Goal: Task Accomplishment & Management: Manage account settings

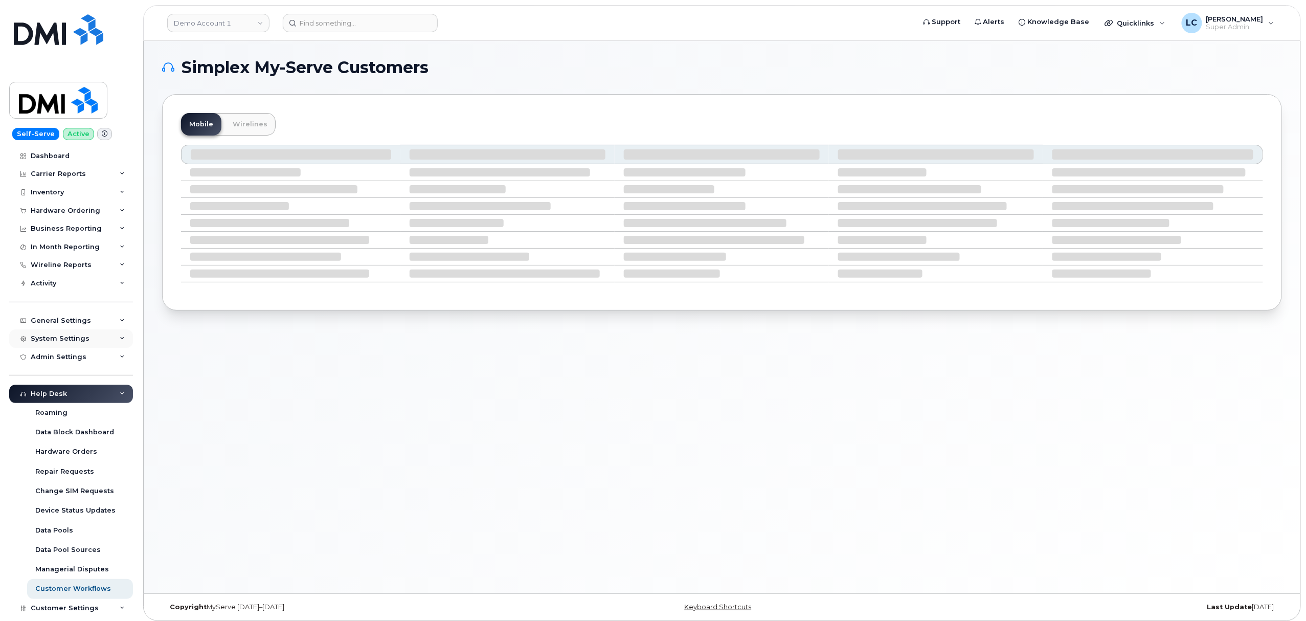
click at [76, 338] on div "System Settings" at bounding box center [60, 338] width 59 height 8
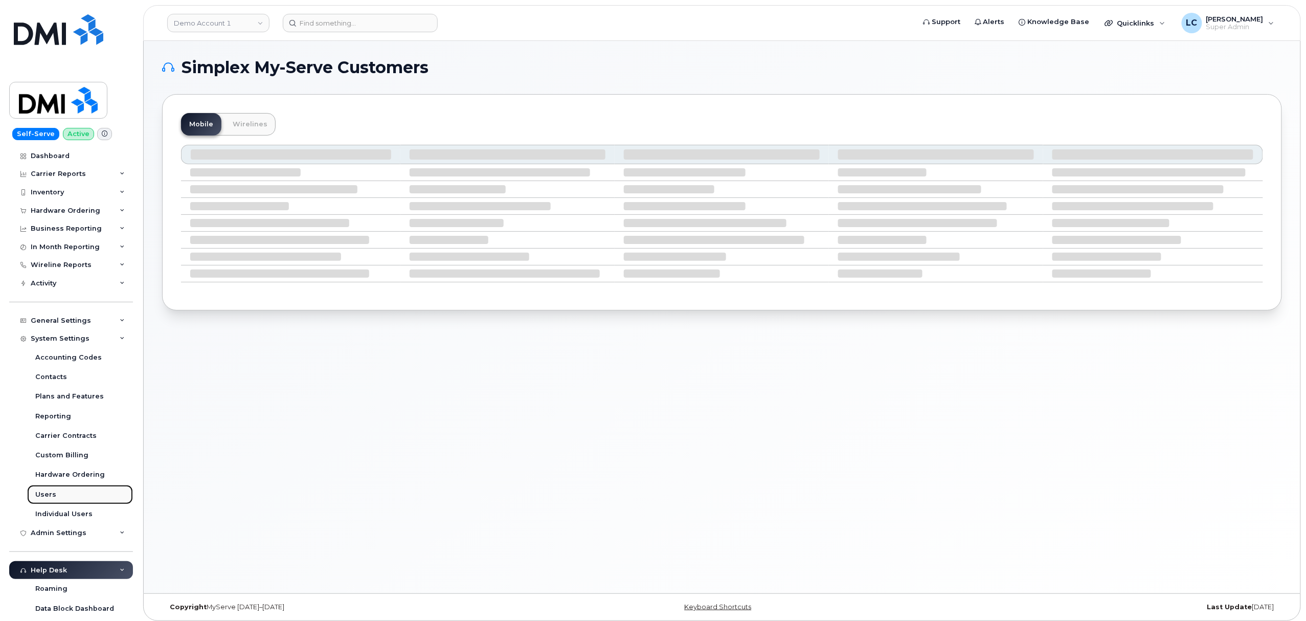
click at [56, 489] on link "Users" at bounding box center [80, 494] width 106 height 19
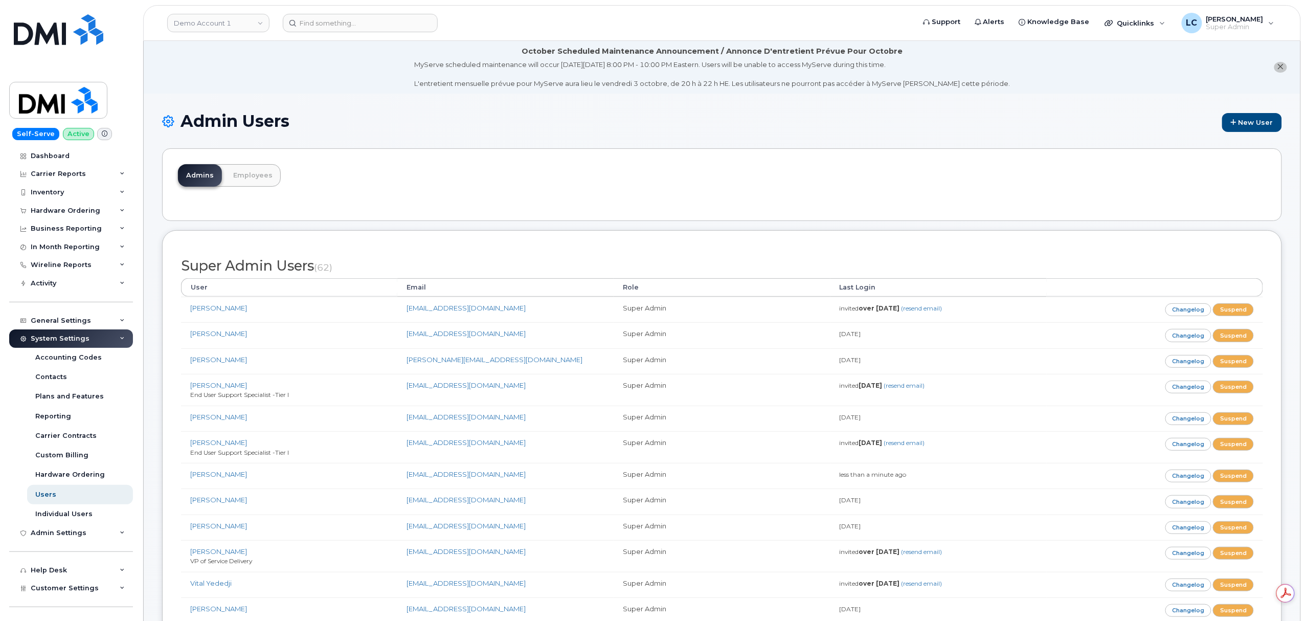
scroll to position [2939, 0]
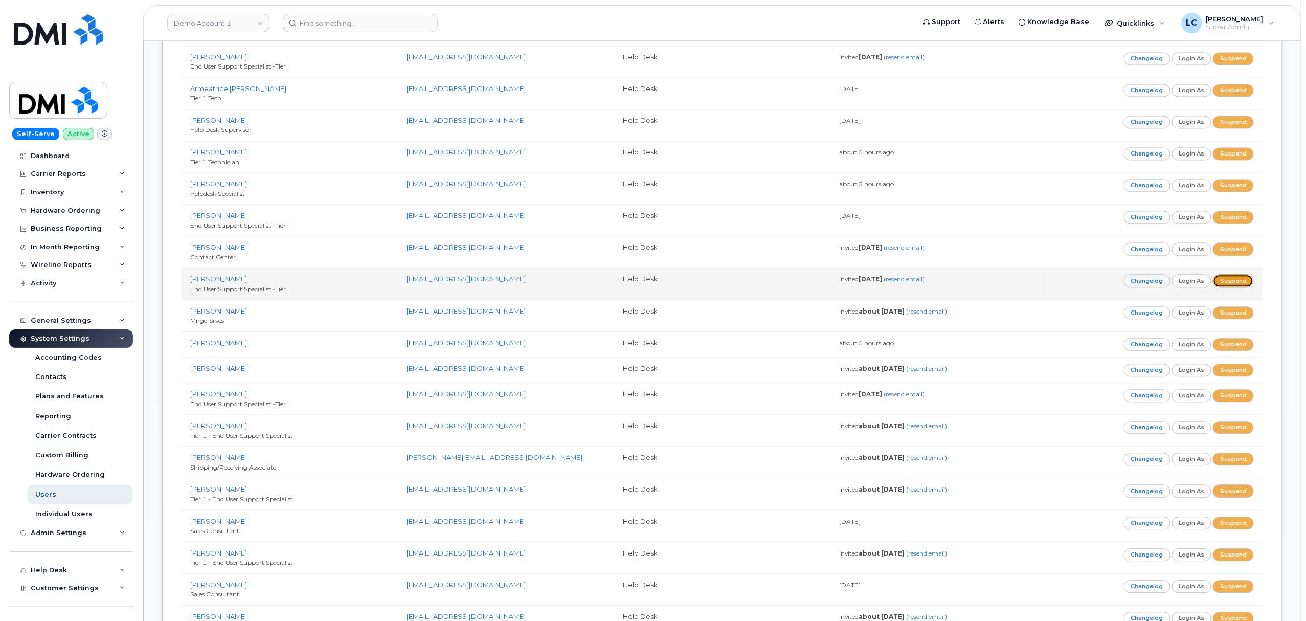
click at [1241, 287] on link "Suspend" at bounding box center [1233, 280] width 41 height 13
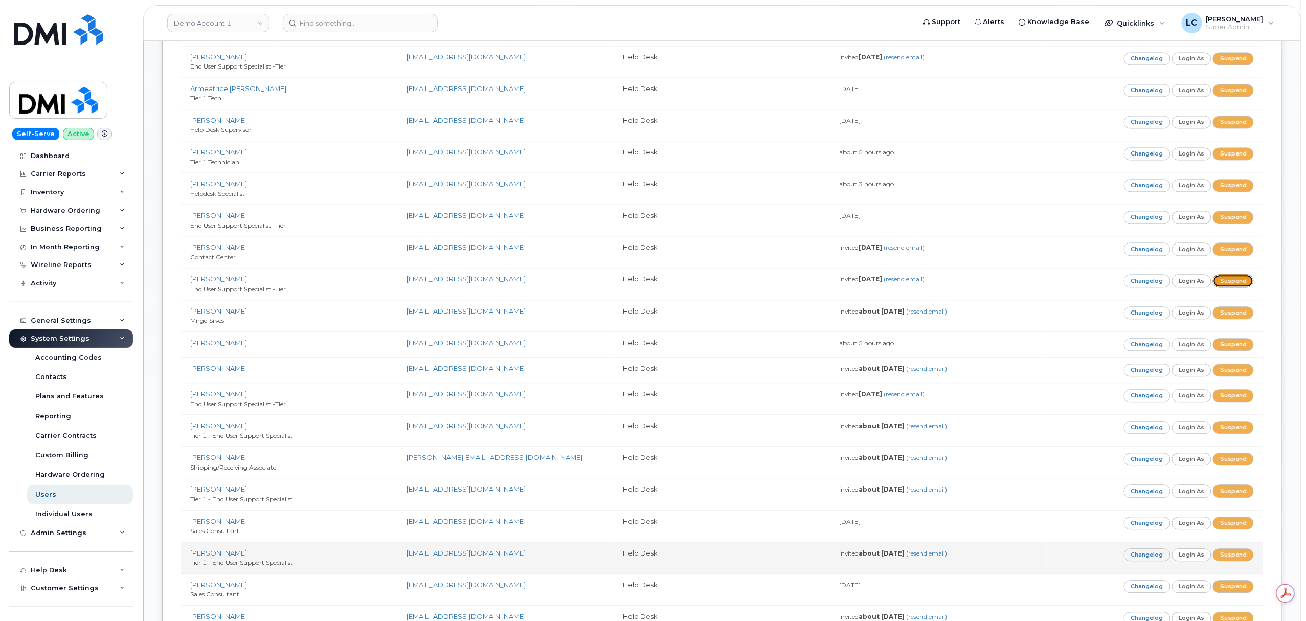
scroll to position [0, 0]
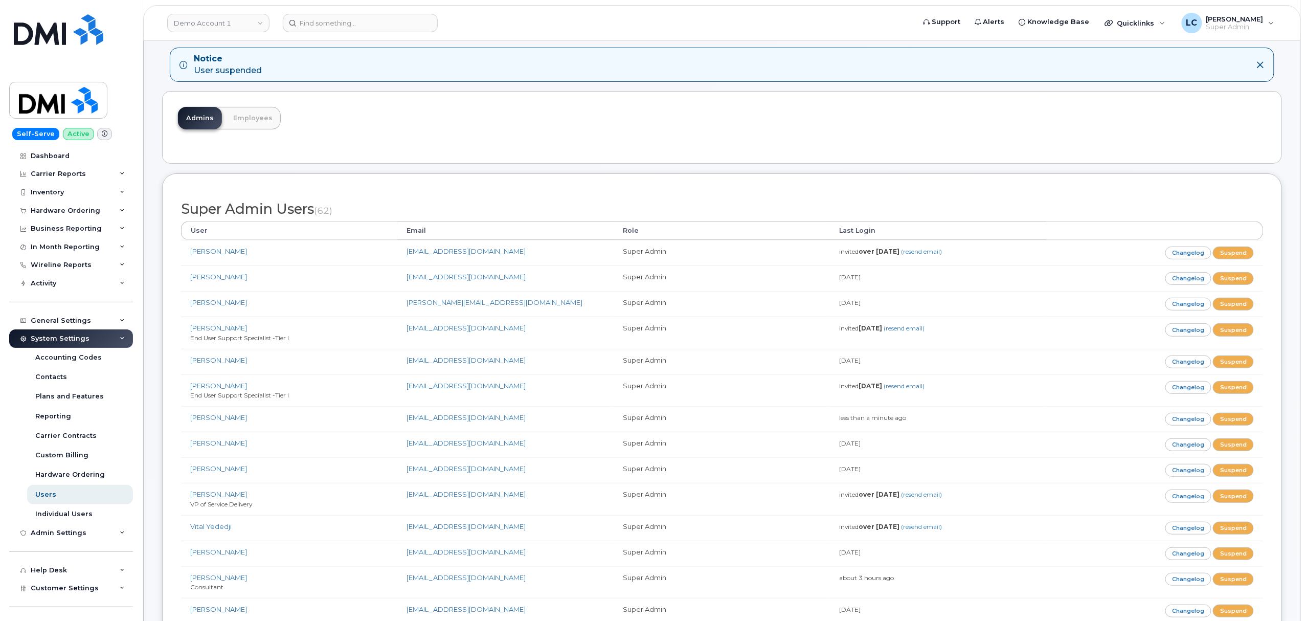
scroll to position [136, 0]
